Goal: Task Accomplishment & Management: Use online tool/utility

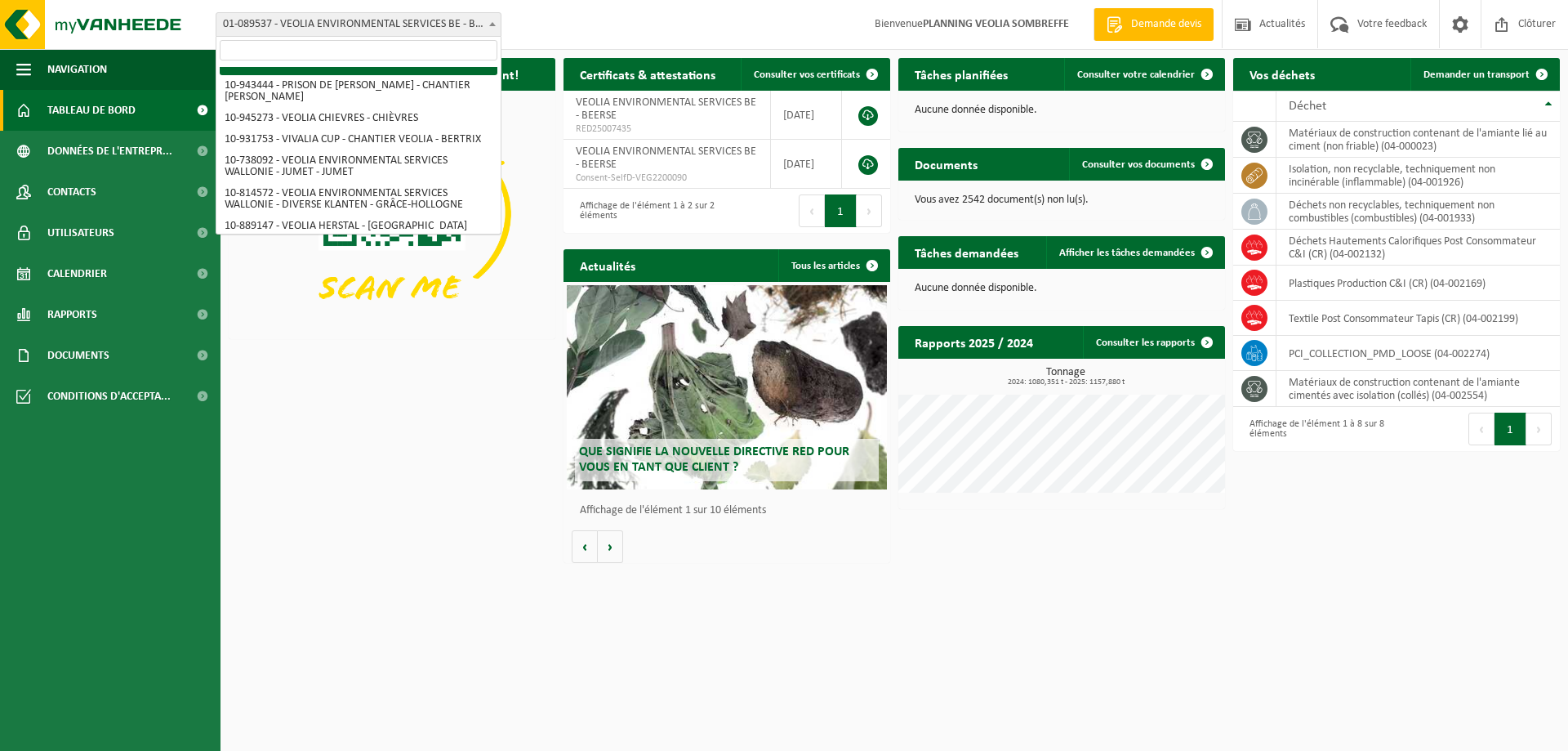
scroll to position [1144, 0]
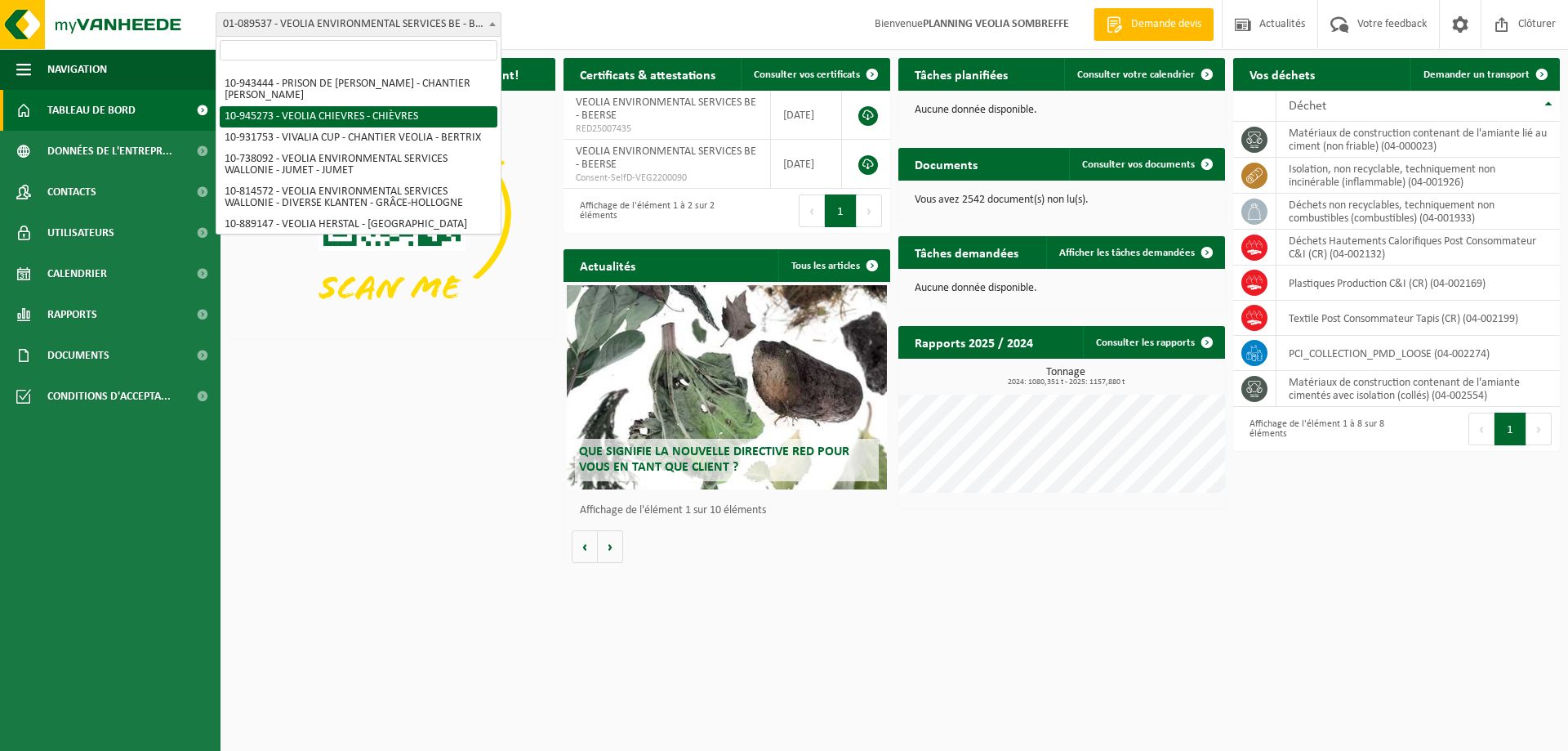
select select "141161"
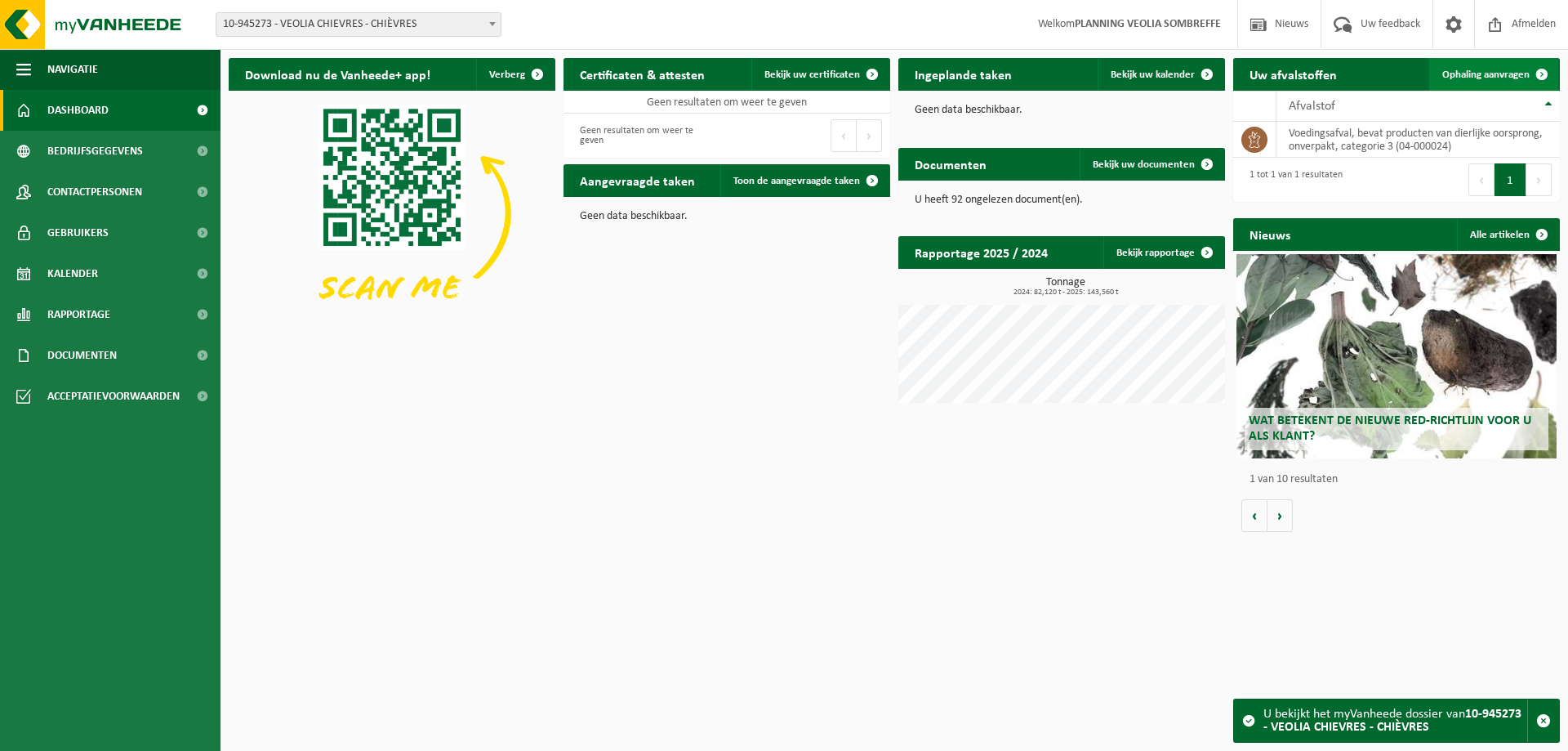
click at [1469, 73] on span "Ophaling aanvragen" at bounding box center [1485, 74] width 87 height 10
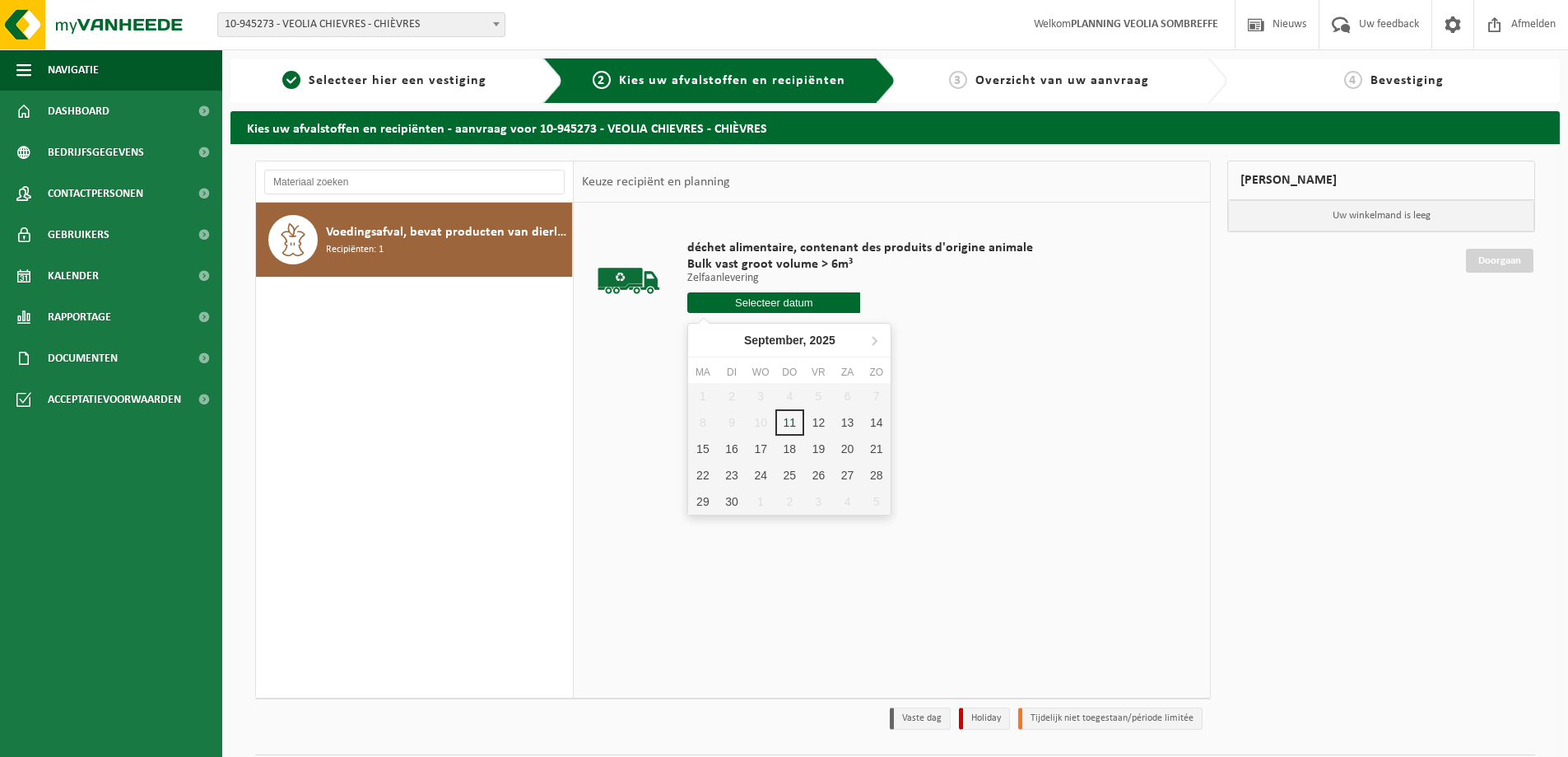
click at [803, 293] on input "text" at bounding box center [773, 303] width 173 height 21
click at [730, 447] on div "16" at bounding box center [730, 448] width 29 height 26
type input "Van 2025-09-16"
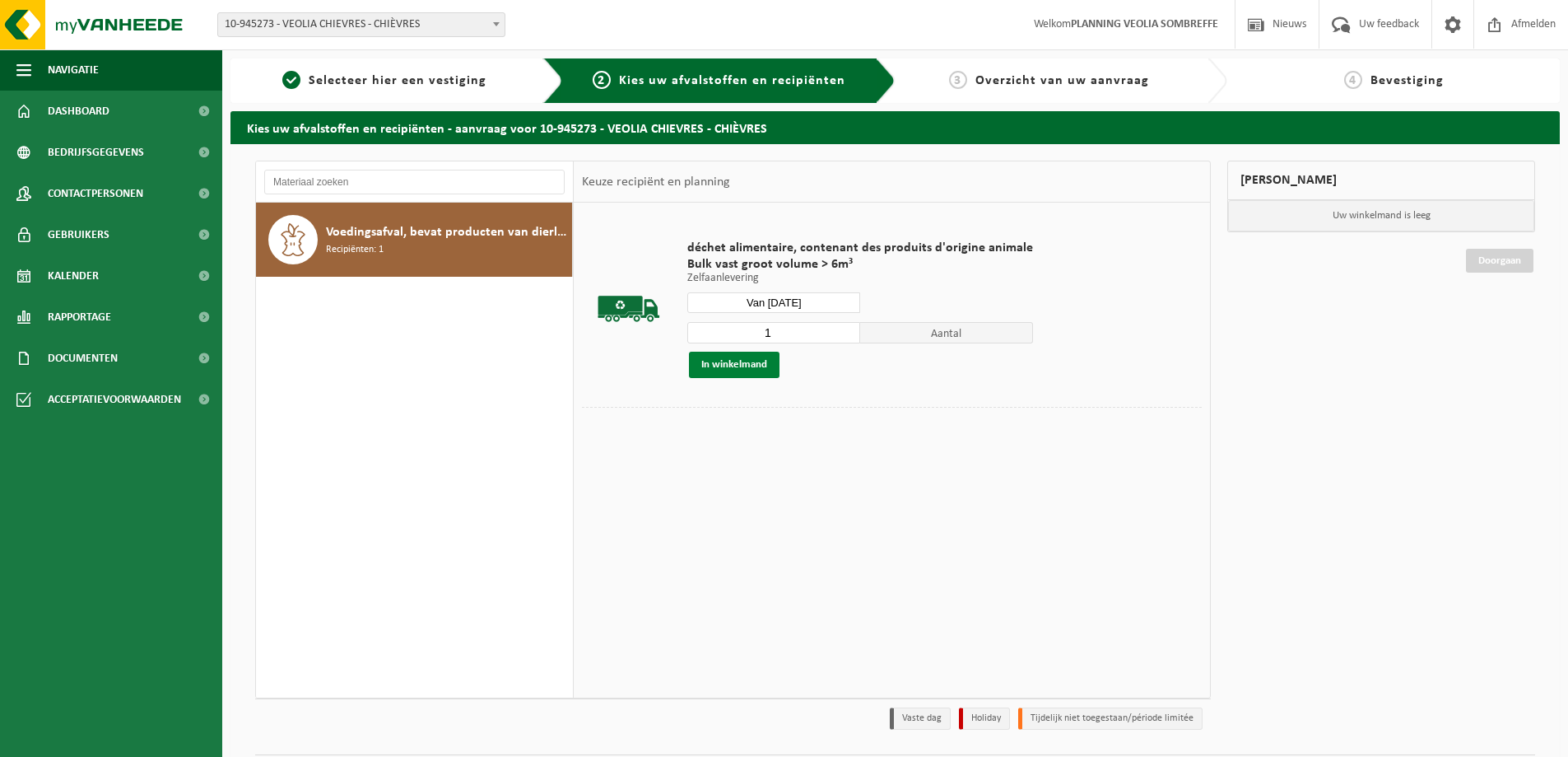
click at [749, 359] on button "In winkelmand" at bounding box center [734, 365] width 91 height 26
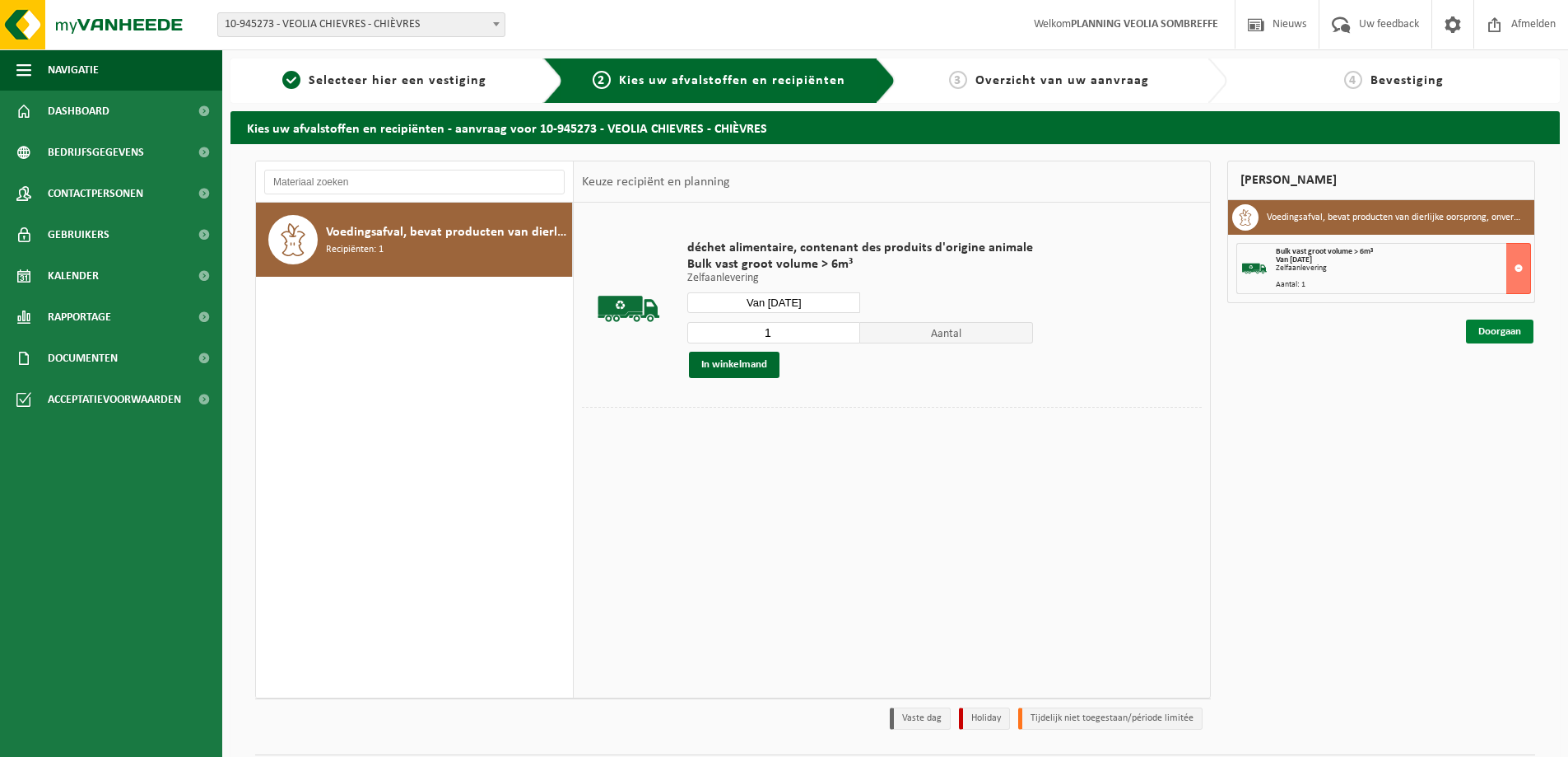
click at [1506, 325] on link "Doorgaan" at bounding box center [1498, 331] width 67 height 24
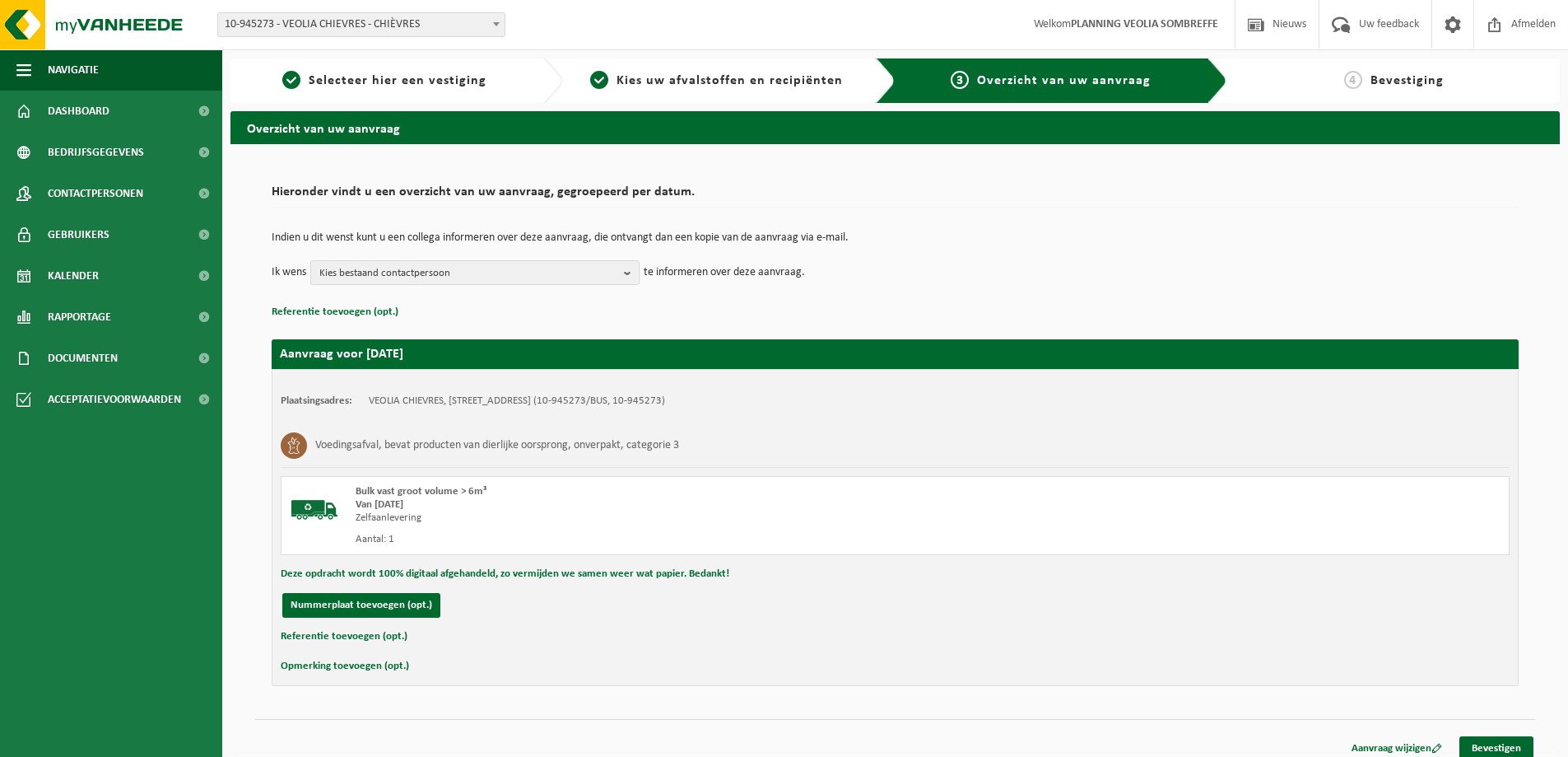
click at [466, 257] on td "Indien u dit wenst kunt u een collega informeren over deze aanvraag, die ontvan…" at bounding box center [895, 246] width 1246 height 28
click at [471, 273] on span "Kies bestaand contactpersoon" at bounding box center [468, 273] width 298 height 24
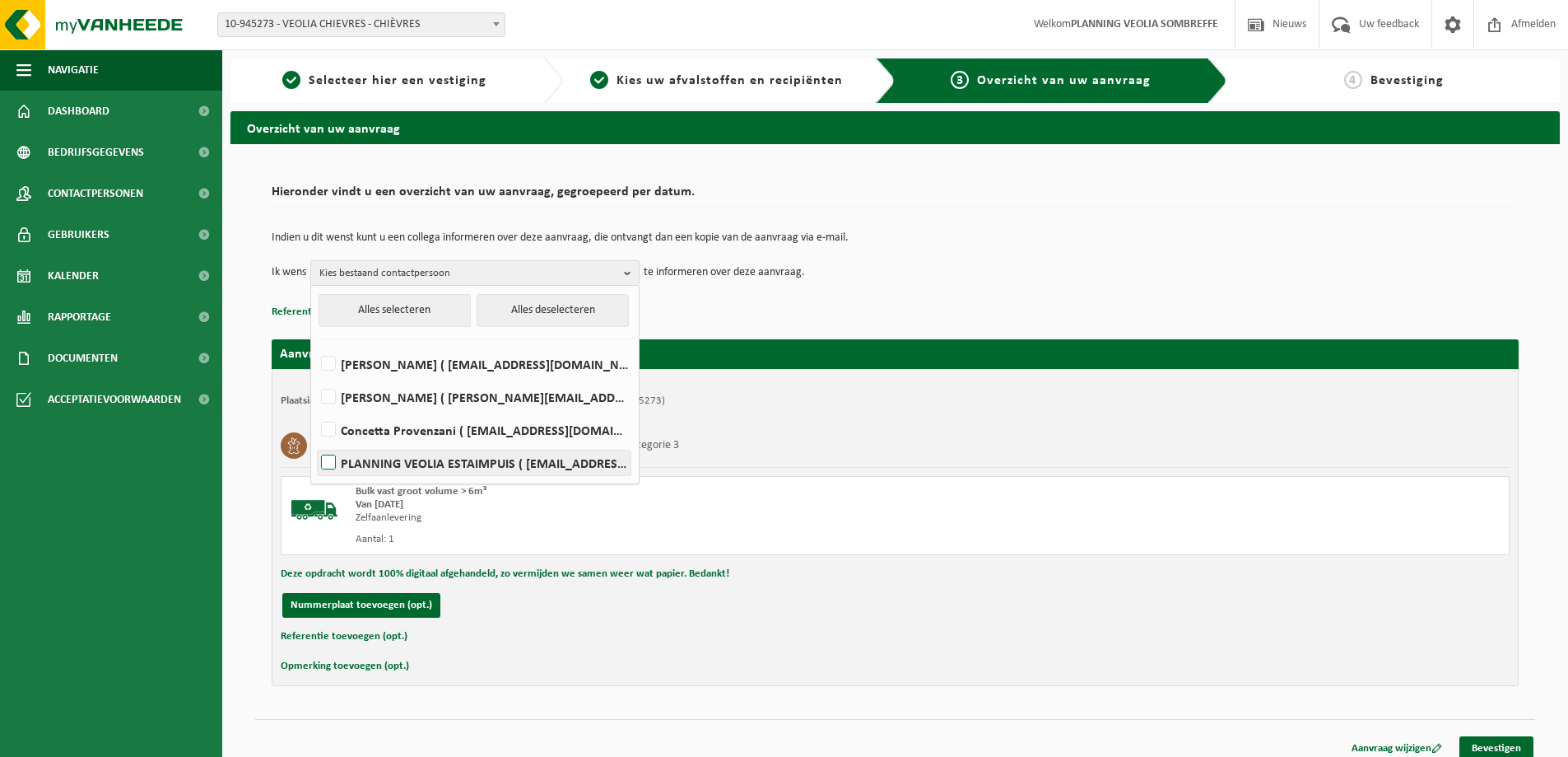
click at [470, 460] on label "PLANNING VEOLIA ESTAIMPUIS ( be.ves.dispatch.estaimpuis.all@veolia.com )" at bounding box center [473, 462] width 313 height 24
click at [316, 442] on input "PLANNING VEOLIA ESTAIMPUIS ( be.ves.dispatch.estaimpuis.all@veolia.com )" at bounding box center [315, 441] width 1 height 1
checkbox input "true"
click at [853, 592] on div "Plaatsingsadres: VEOLIA CHIEVRES, 7950 CHIÈVRES, RUE DE ST GHISLAIN 157 (10-945…" at bounding box center [895, 527] width 1246 height 317
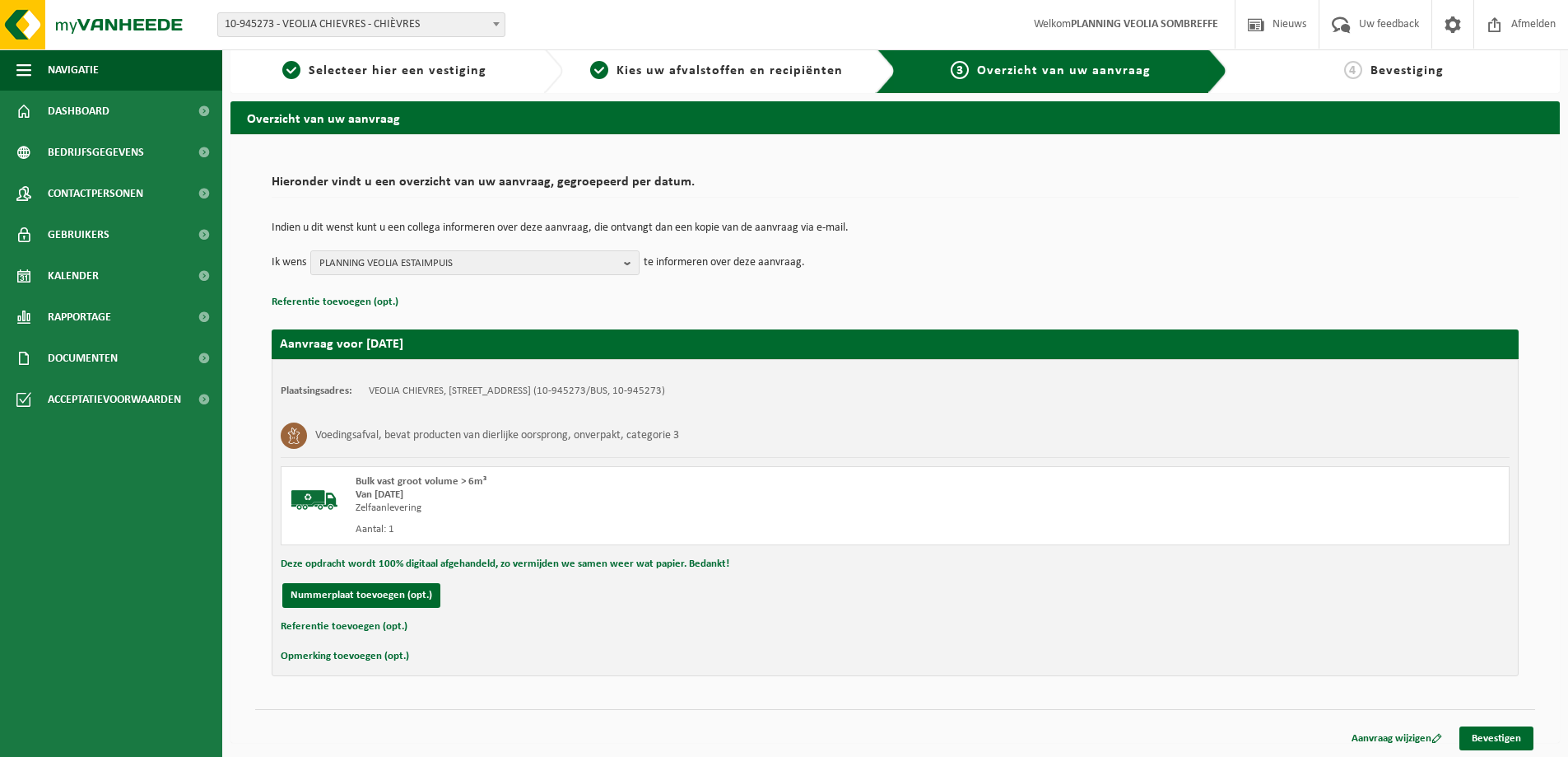
scroll to position [12, 0]
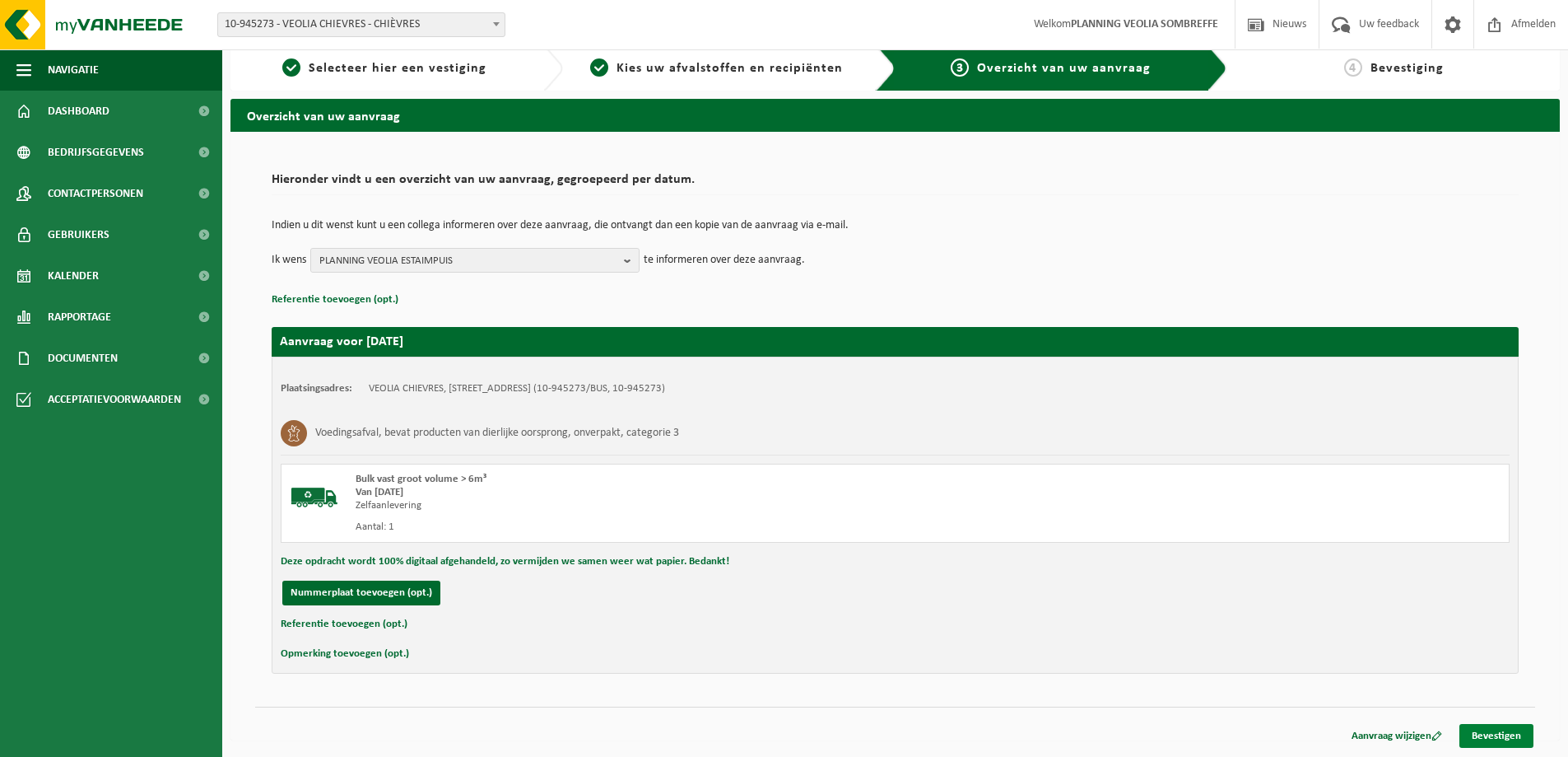
click at [1503, 731] on link "Bevestigen" at bounding box center [1496, 735] width 74 height 24
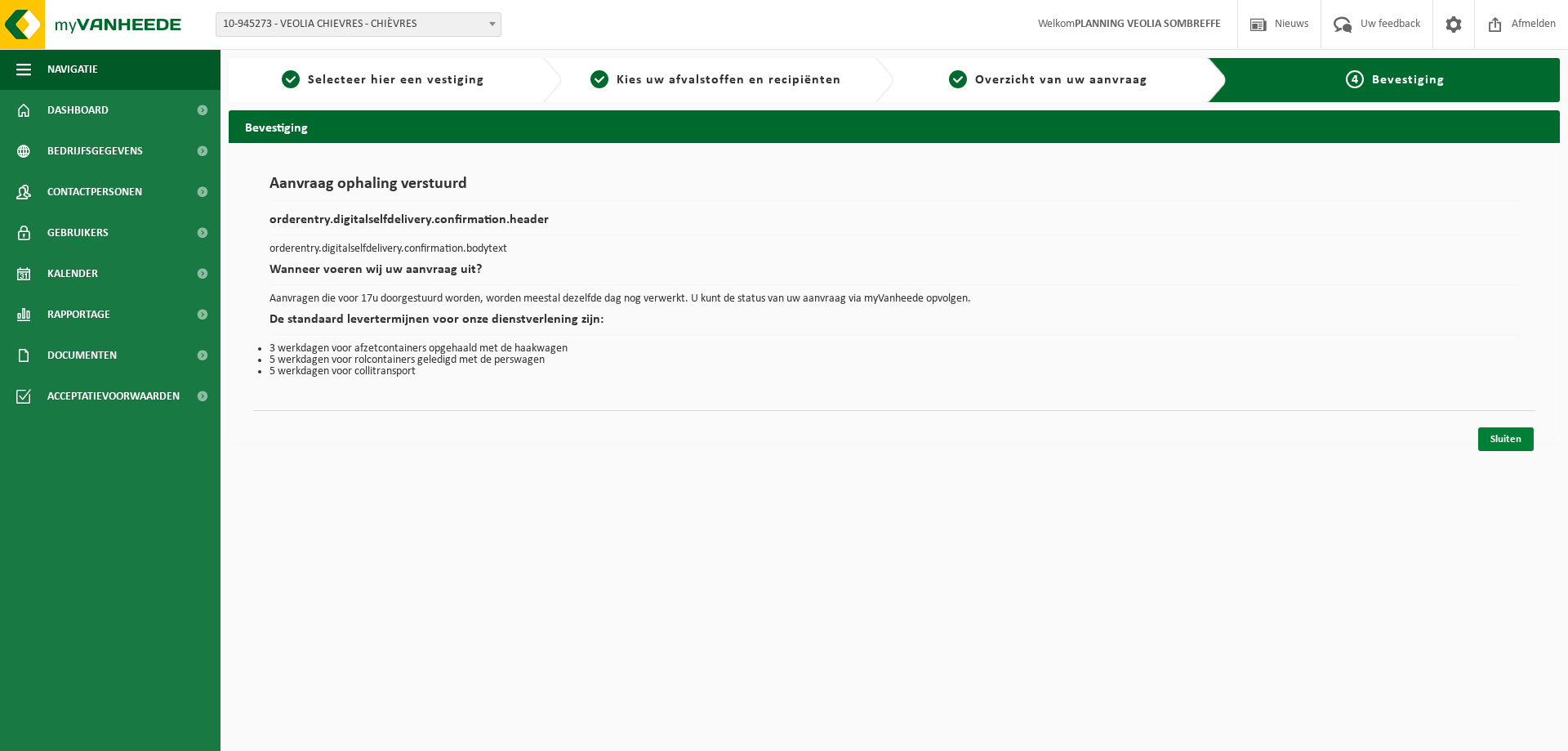
click at [1502, 435] on link "Sluiten" at bounding box center [1506, 439] width 55 height 23
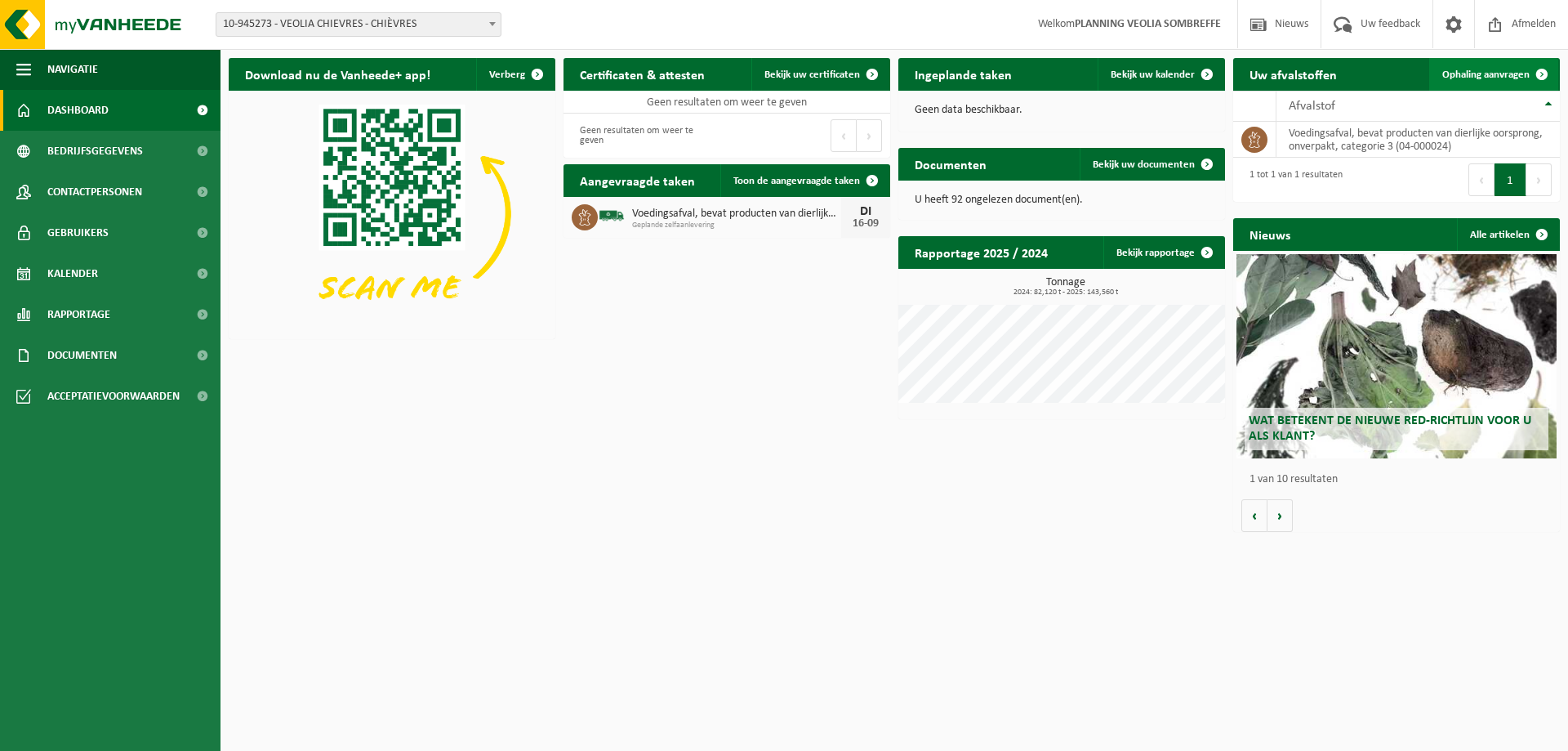
click at [1473, 74] on span "Ophaling aanvragen" at bounding box center [1485, 74] width 87 height 10
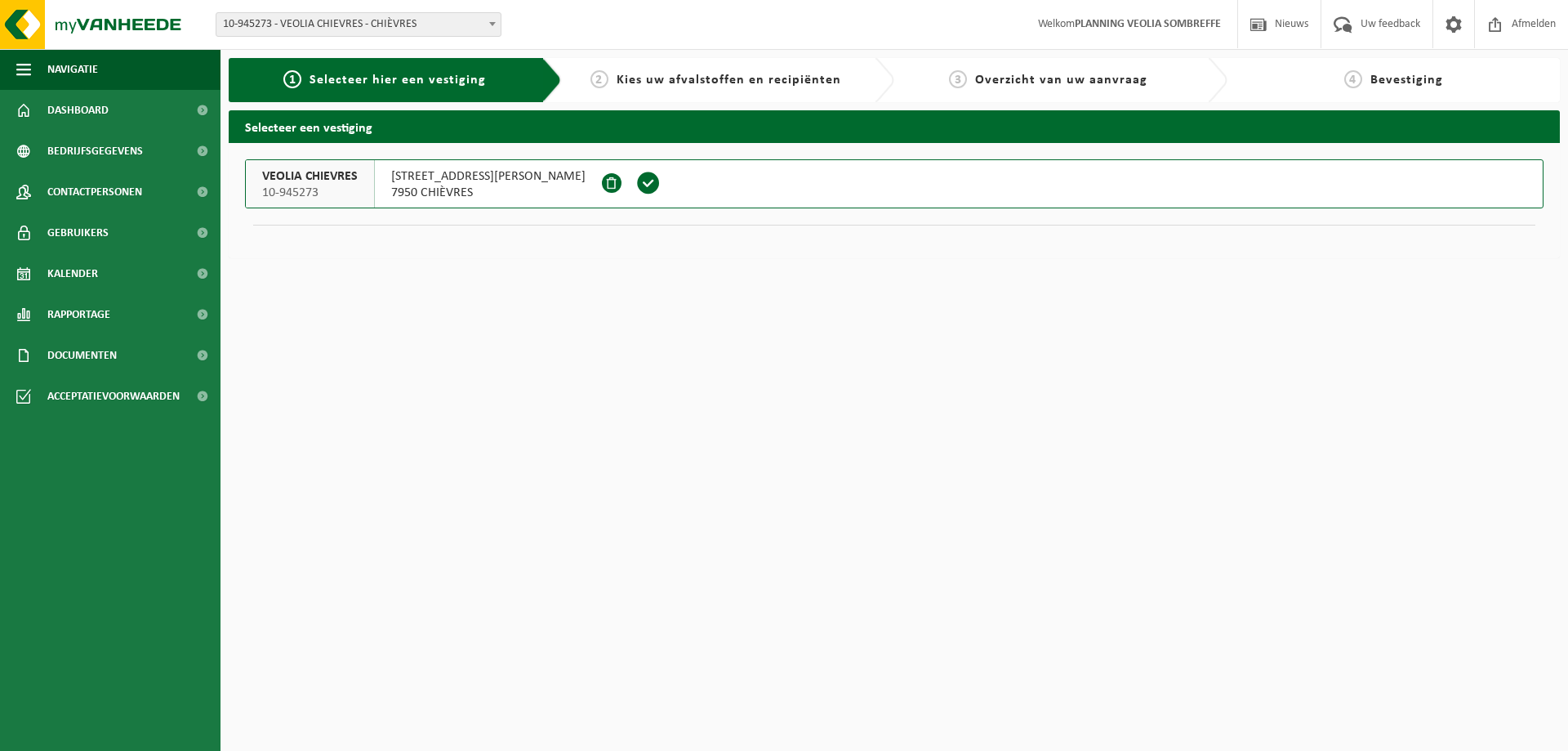
click at [432, 190] on span "7950 CHIÈVRES" at bounding box center [488, 192] width 195 height 16
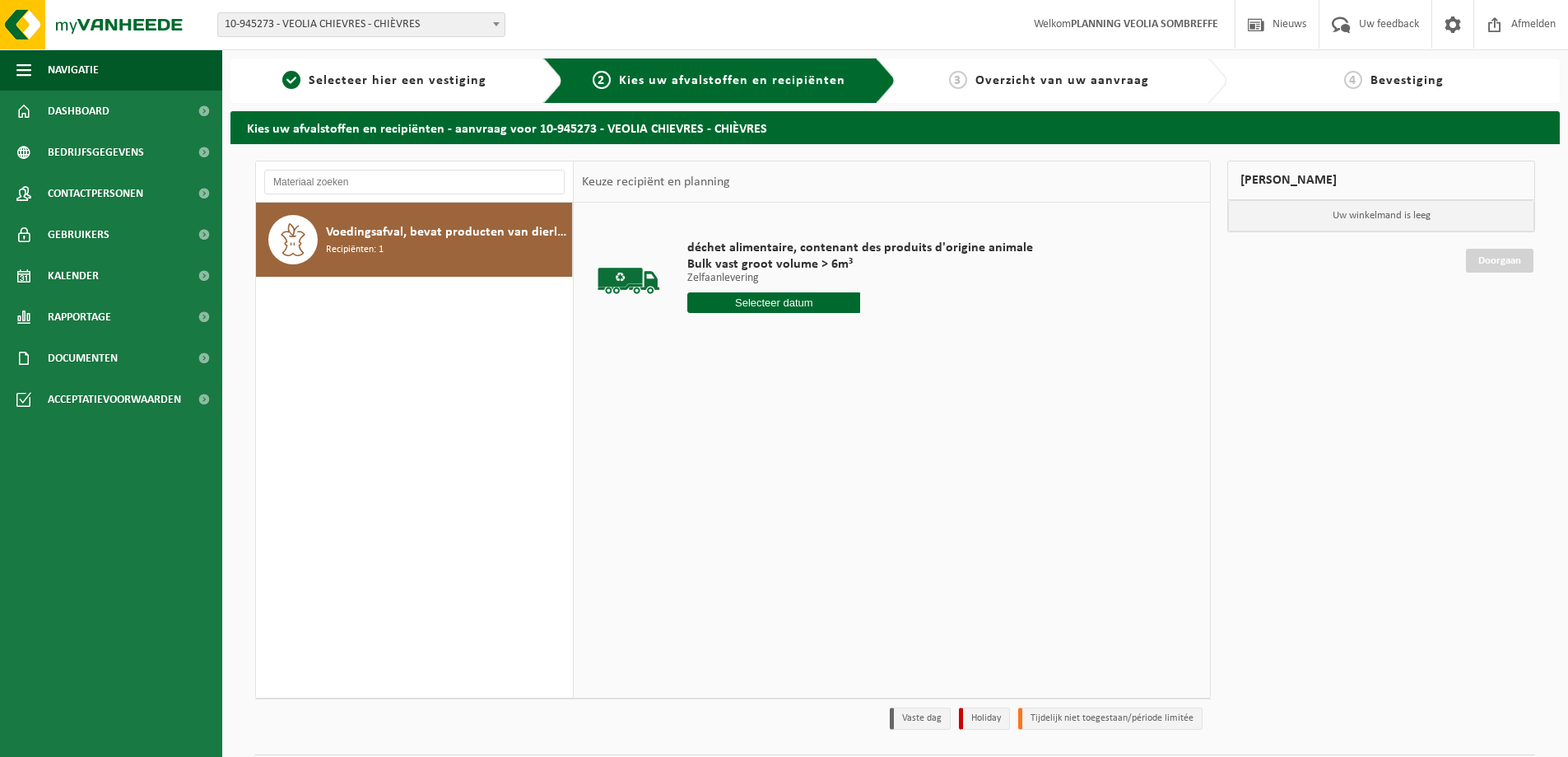
click at [787, 300] on input "text" at bounding box center [773, 303] width 173 height 21
click at [789, 443] on div "18" at bounding box center [789, 448] width 29 height 26
type input "Van [DATE]"
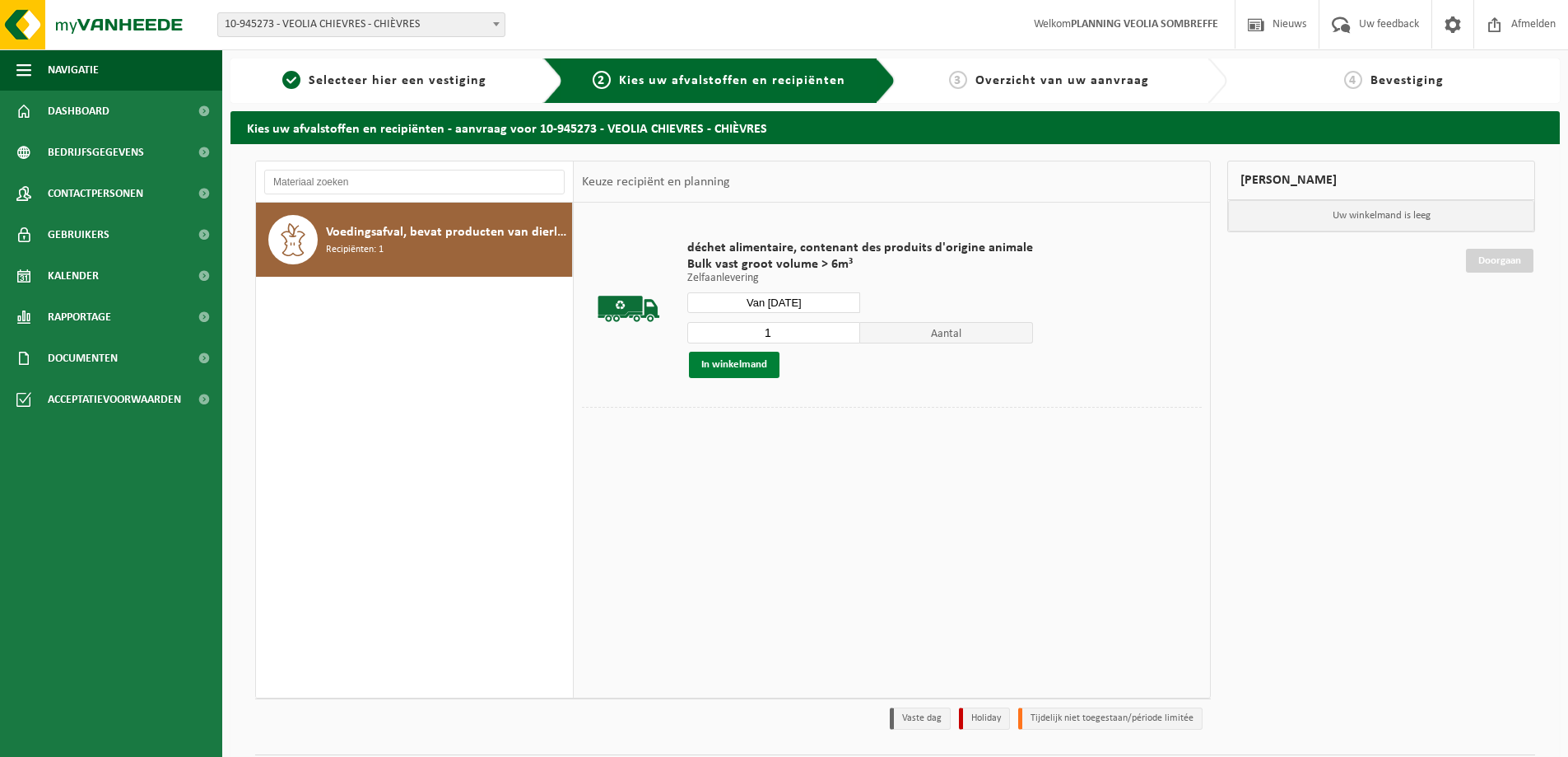
click at [716, 363] on button "In winkelmand" at bounding box center [734, 365] width 91 height 26
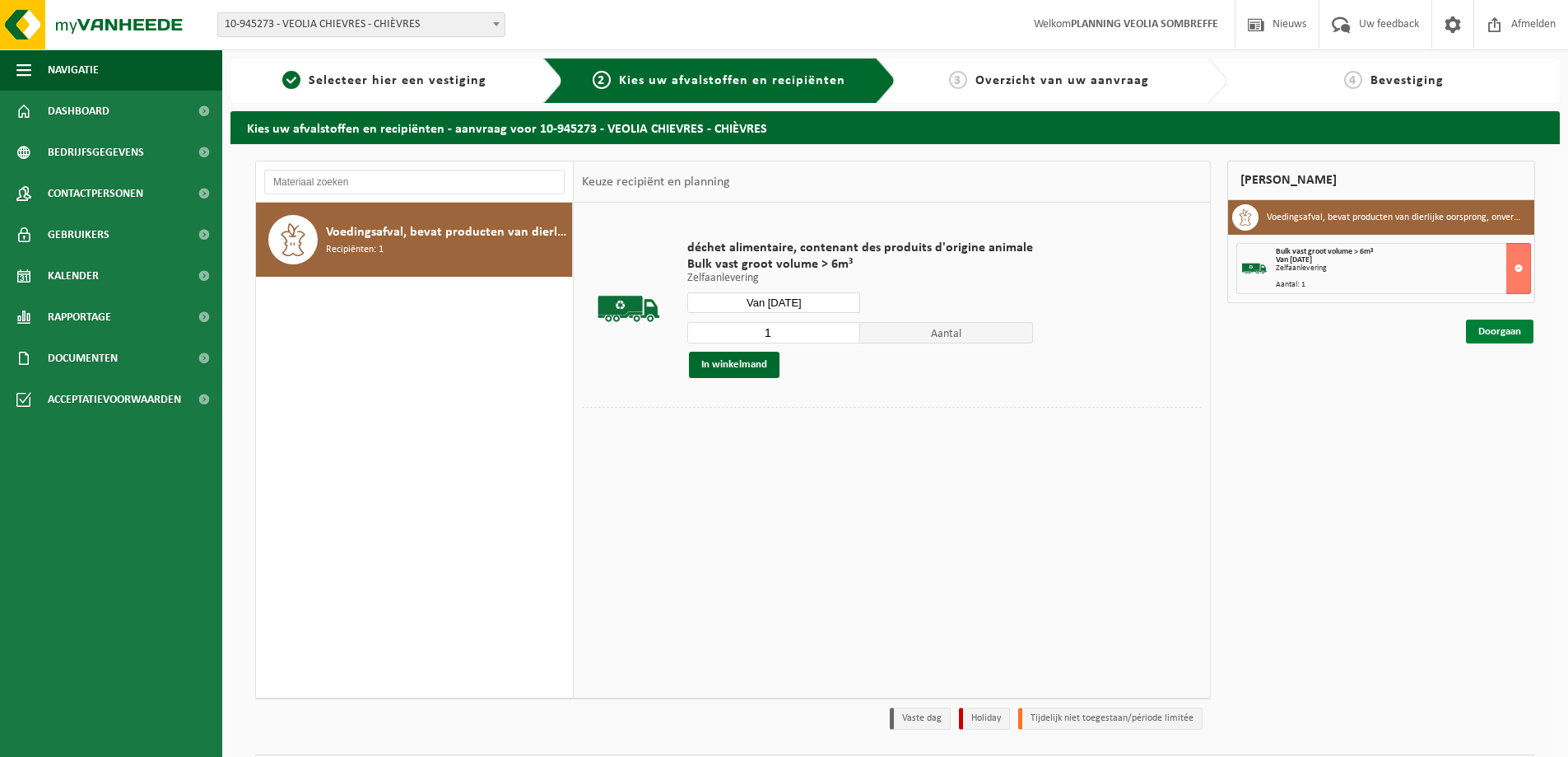
click at [1502, 325] on link "Doorgaan" at bounding box center [1498, 331] width 67 height 24
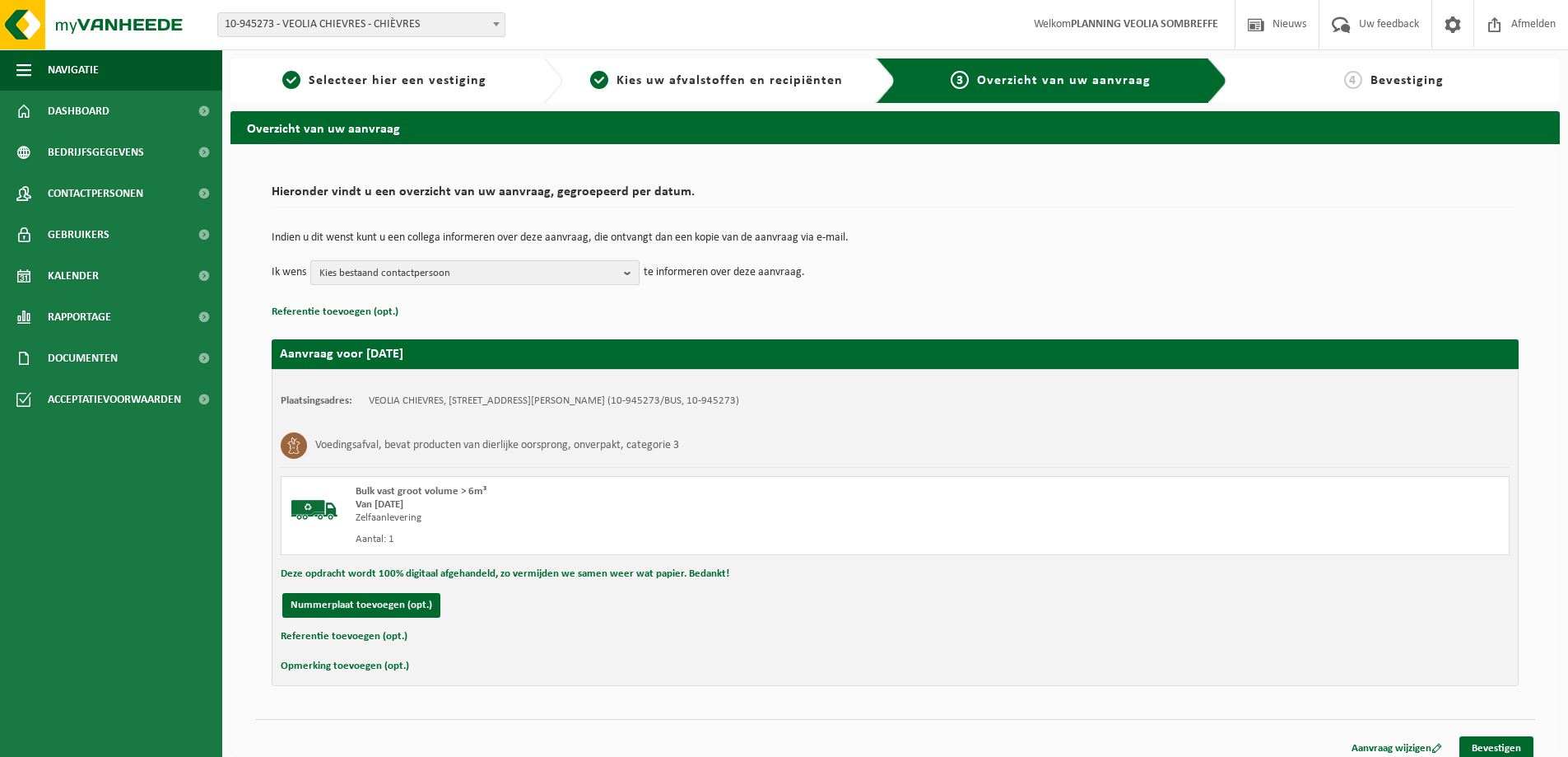
click at [432, 260] on button "Kies bestaand contactpersoon" at bounding box center [475, 272] width 329 height 24
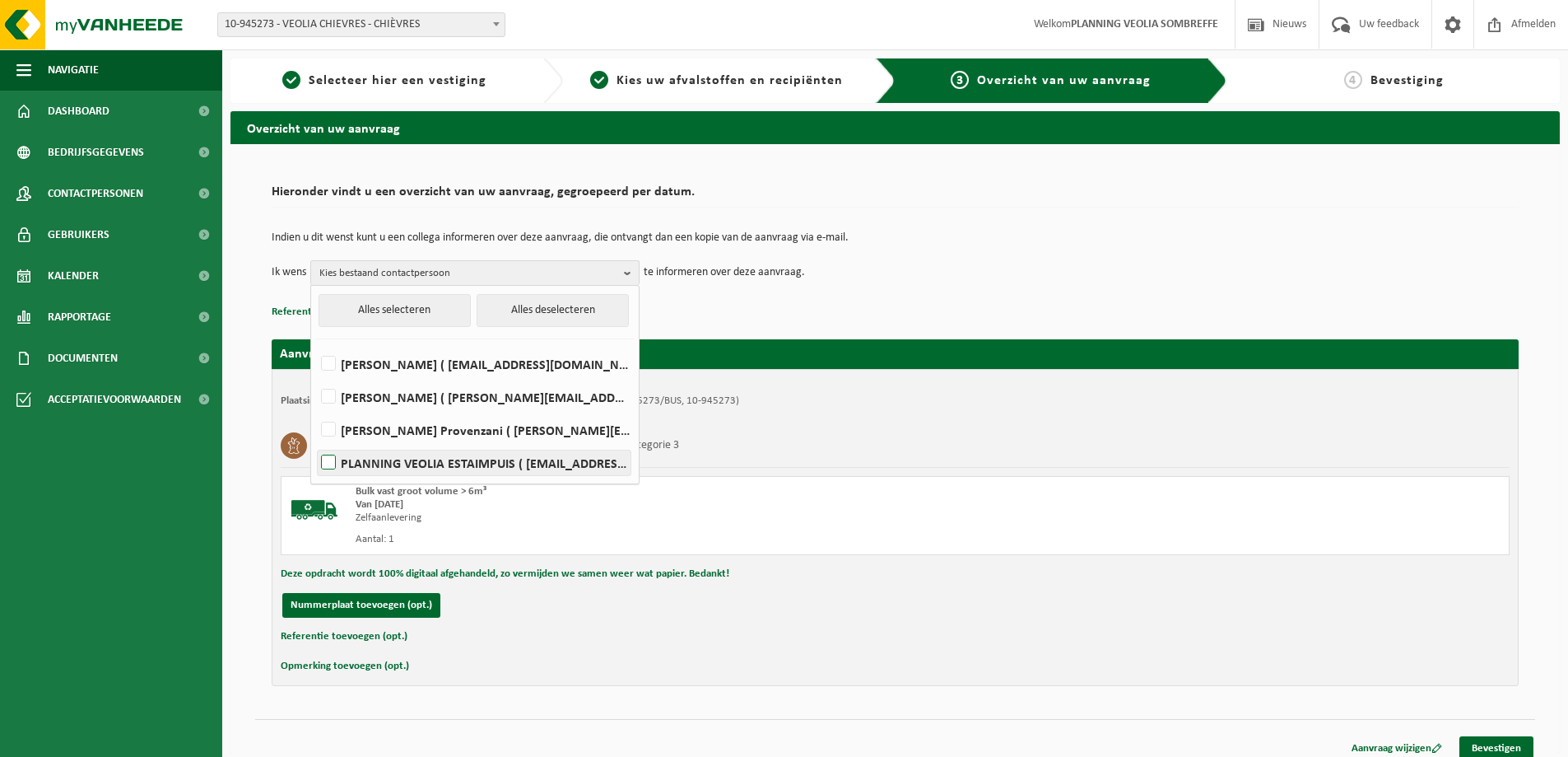
click at [420, 460] on label "PLANNING VEOLIA ESTAIMPUIS ( [EMAIL_ADDRESS][DOMAIN_NAME] )" at bounding box center [473, 462] width 313 height 24
click at [316, 442] on input "PLANNING VEOLIA ESTAIMPUIS ( [EMAIL_ADDRESS][DOMAIN_NAME] )" at bounding box center [315, 441] width 1 height 1
checkbox input "true"
click at [1495, 741] on link "Bevestigen" at bounding box center [1496, 747] width 74 height 24
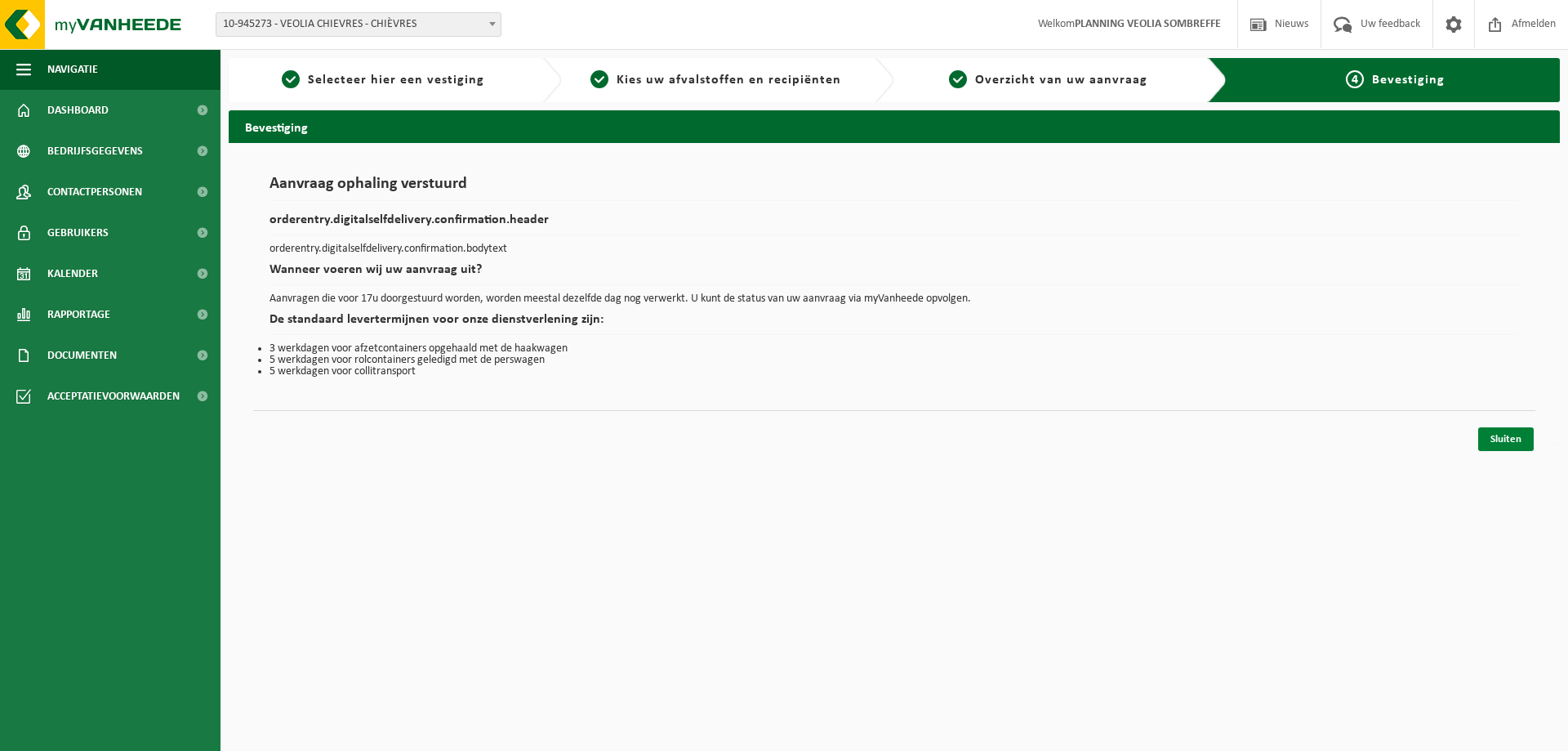
click at [1519, 445] on link "Sluiten" at bounding box center [1506, 439] width 55 height 23
